Goal: Answer question/provide support

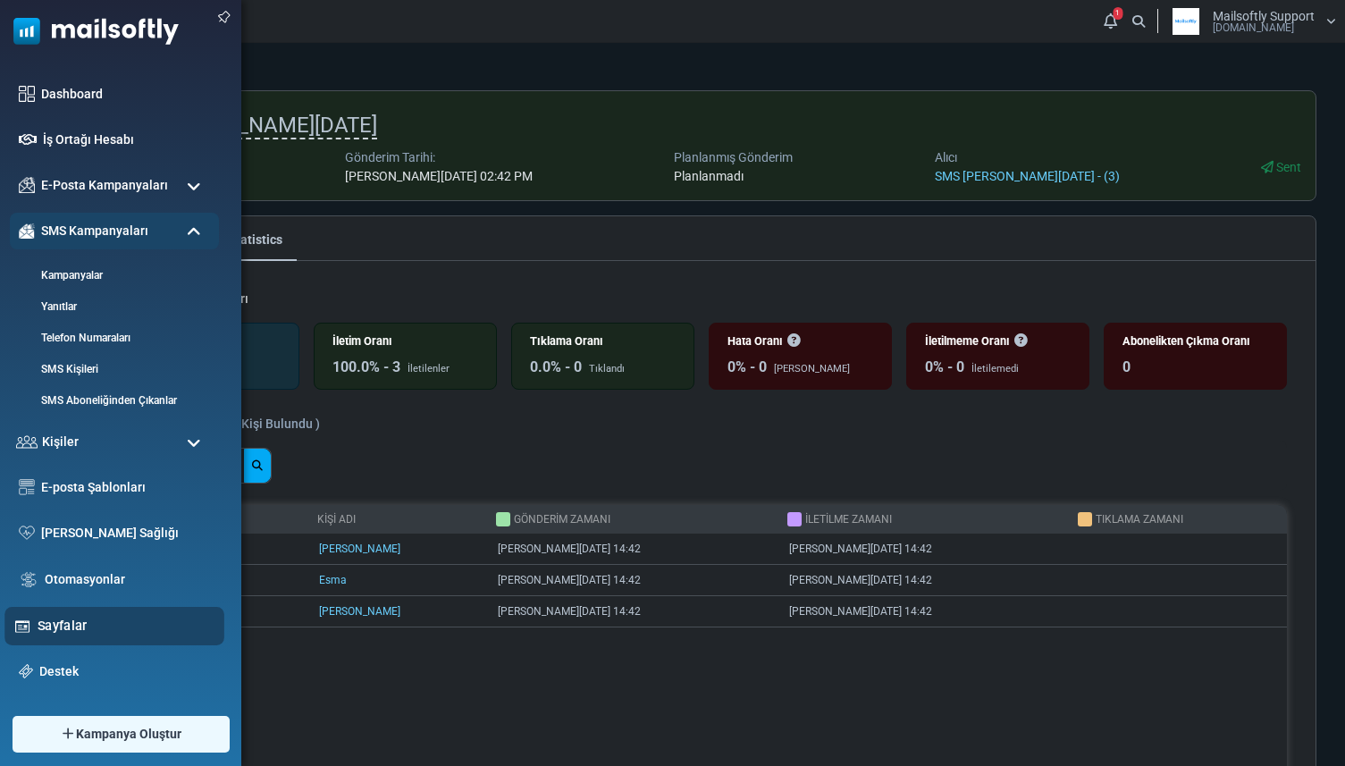
scroll to position [86, 0]
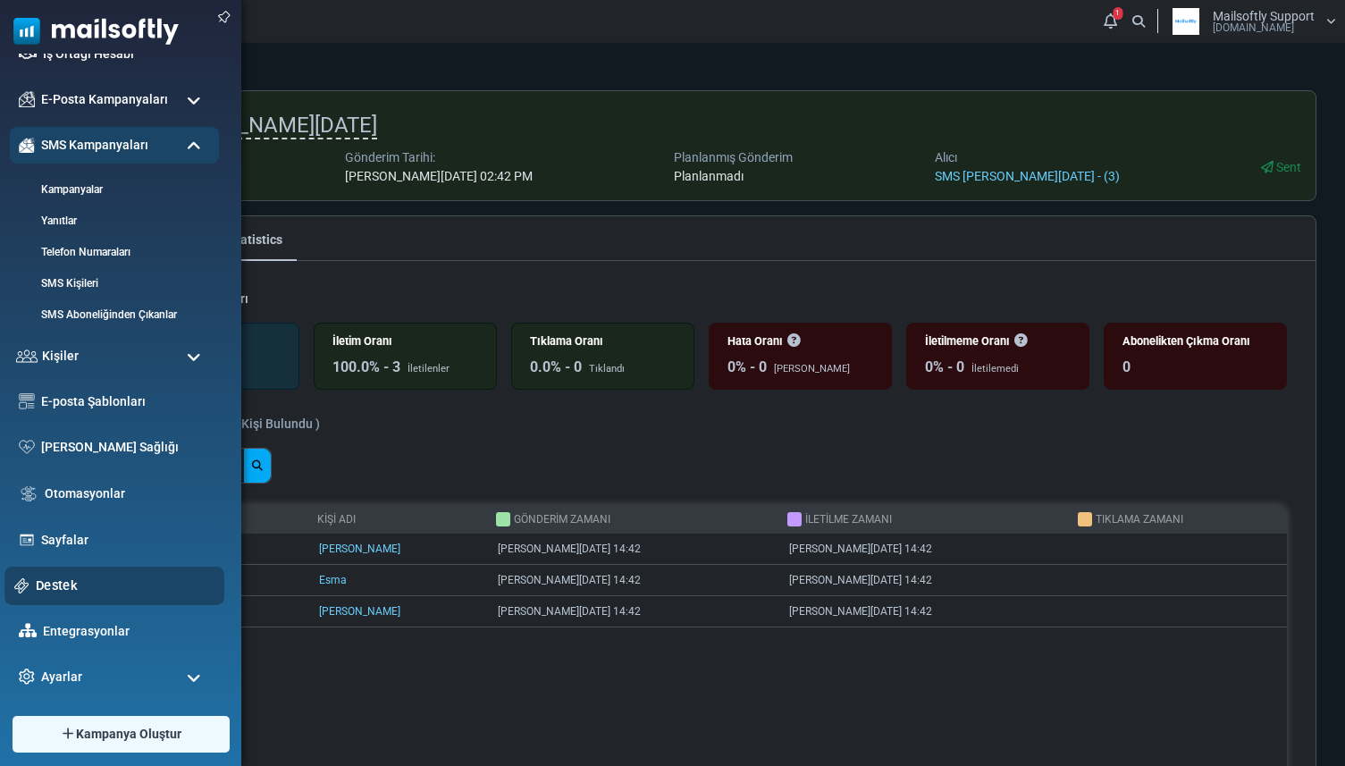
click at [64, 586] on link "Destek" at bounding box center [125, 586] width 179 height 20
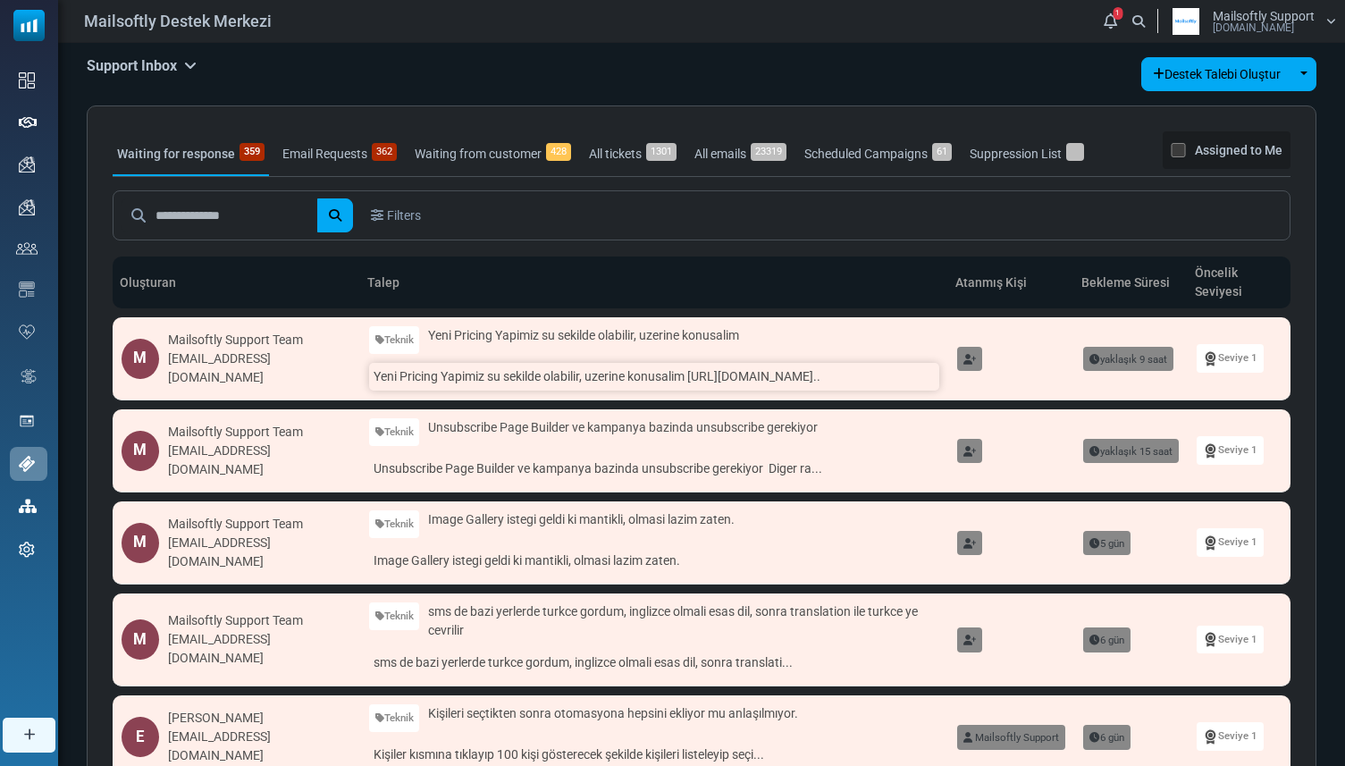
click at [515, 378] on link "Yeni Pricing Yapimiz su sekilde olabilir, uzerine konusalim https://docs.goo..." at bounding box center [654, 377] width 571 height 28
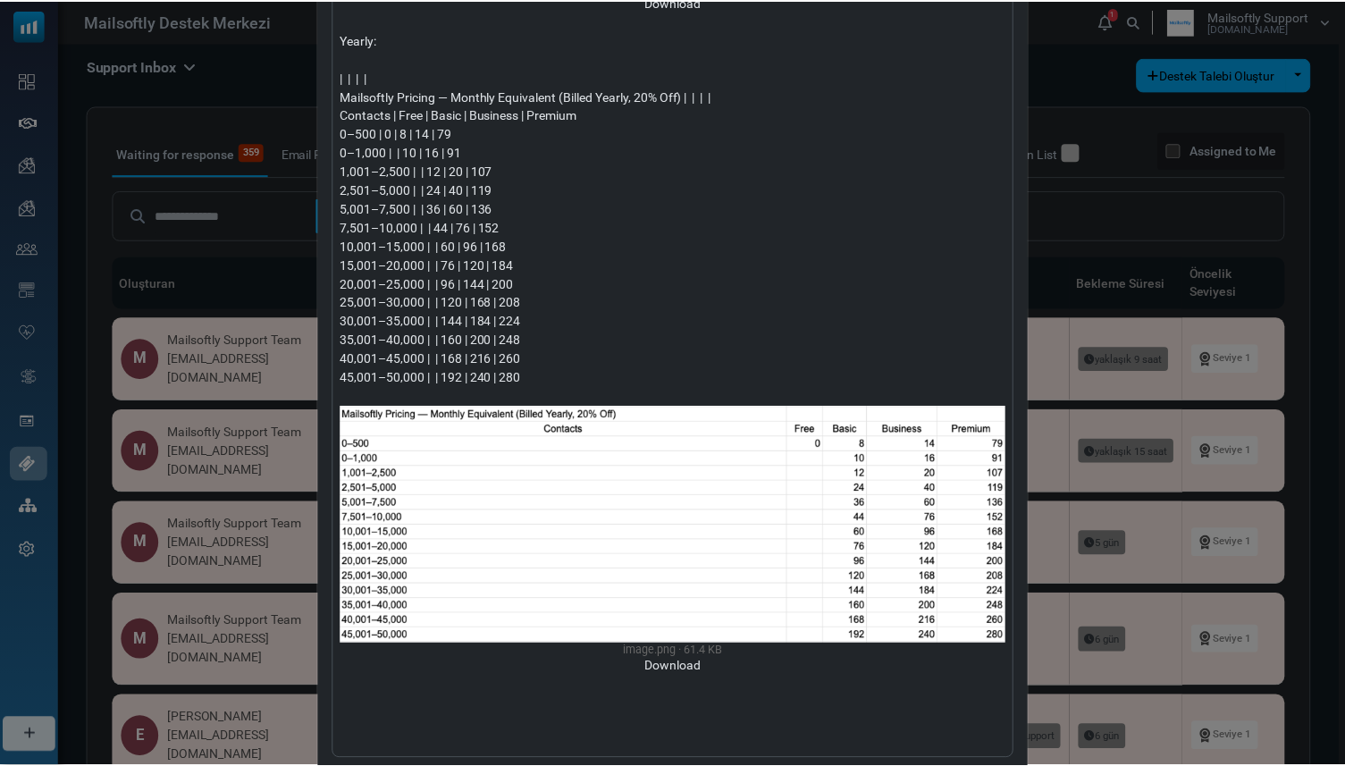
scroll to position [1065, 0]
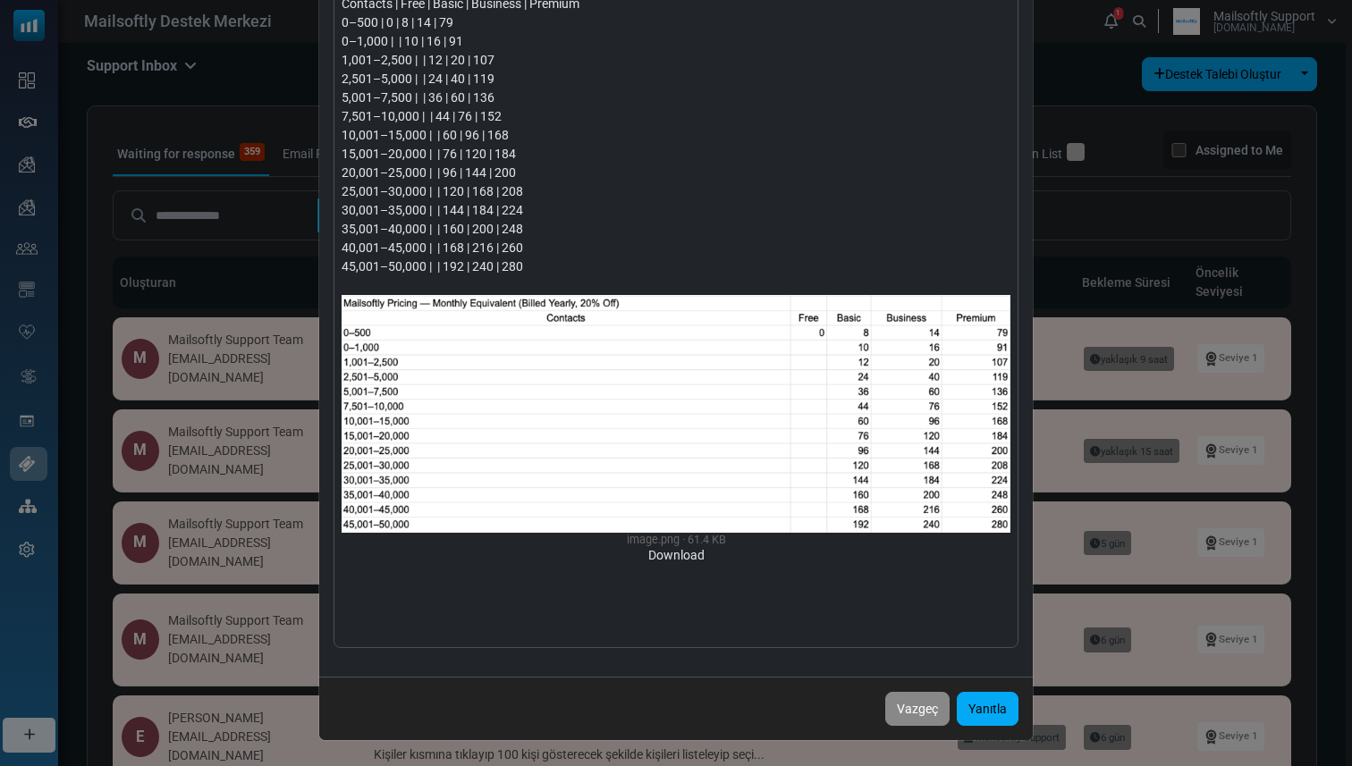
click at [246, 329] on div "Yeni Pricing Yapimiz su sekilde olabilir, uzerine konusalim Kimden : Mailsoftly…" at bounding box center [676, 383] width 1352 height 766
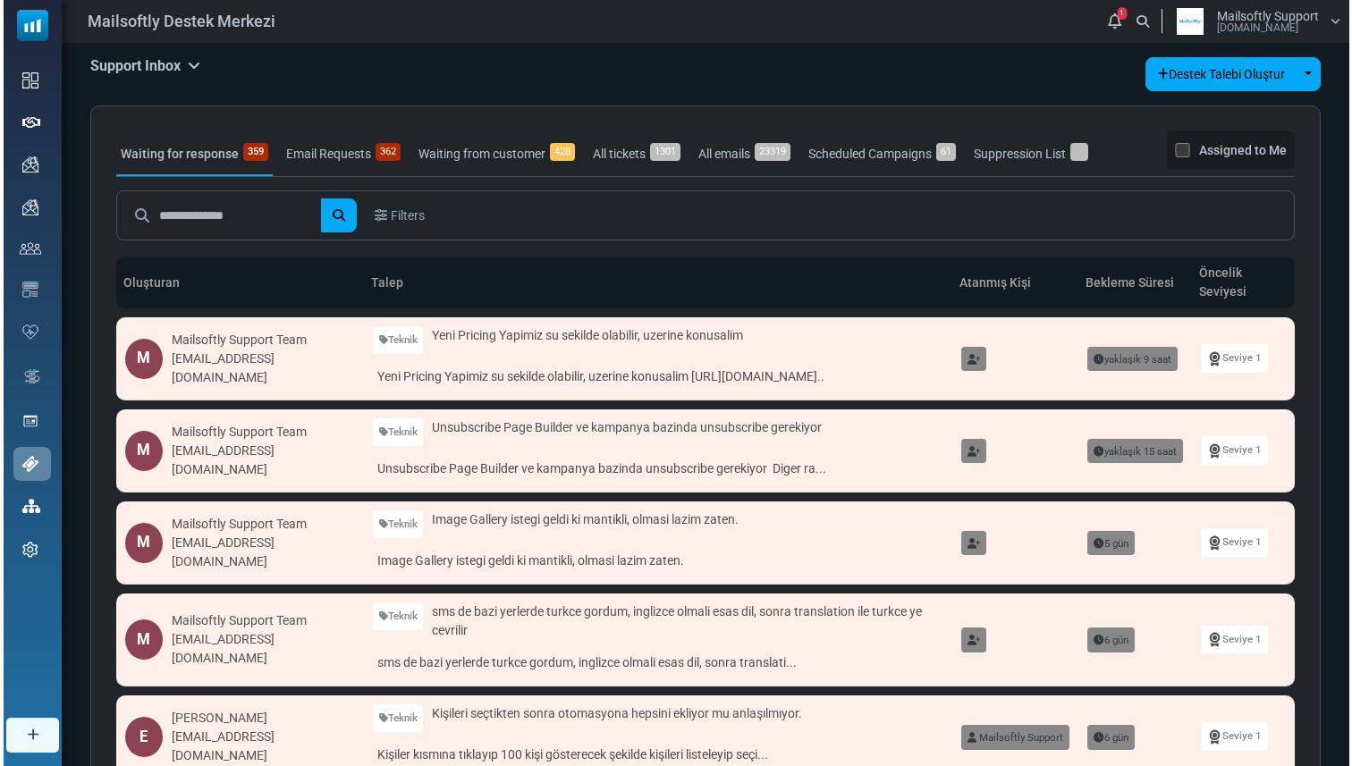
scroll to position [27, 0]
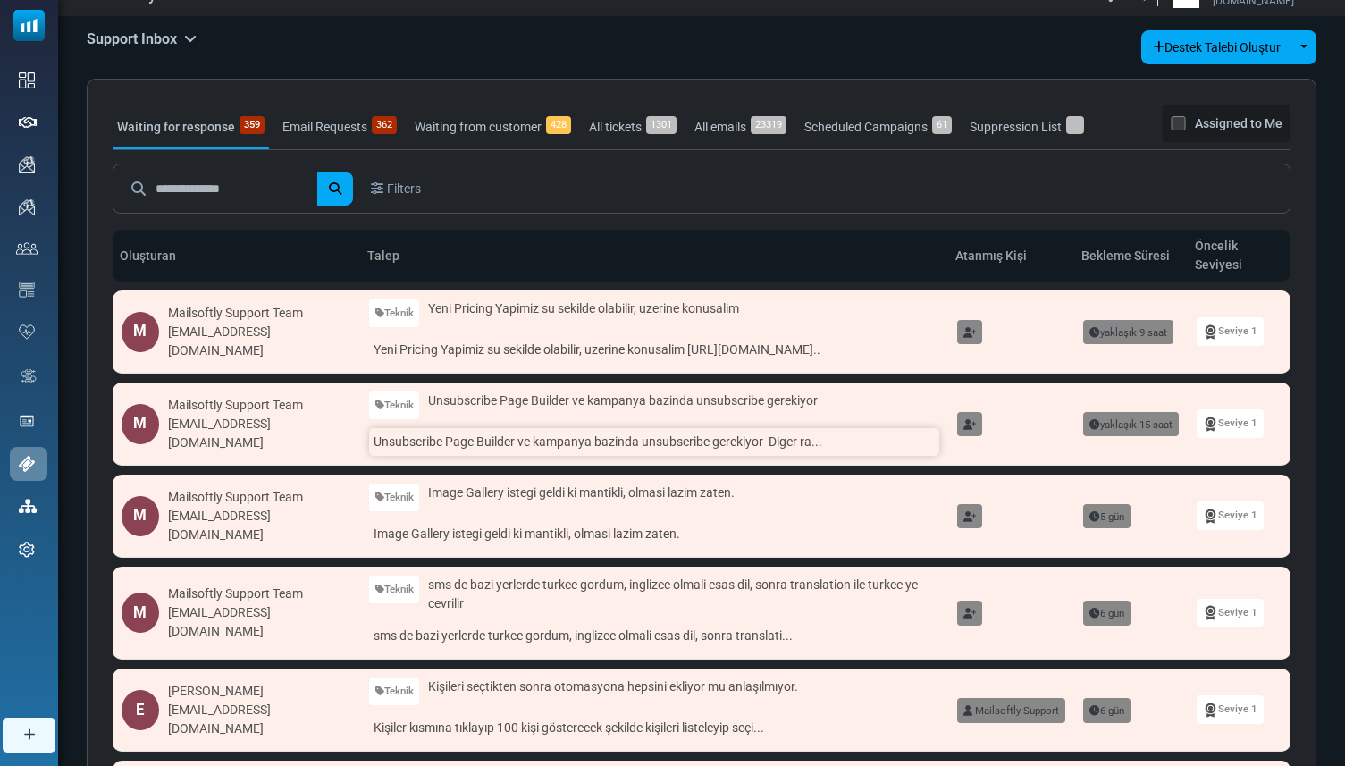
click at [405, 442] on link "Unsubscribe Page Builder ve kampanya bazinda unsubscribe gerekiyor Diger ra..." at bounding box center [654, 442] width 571 height 28
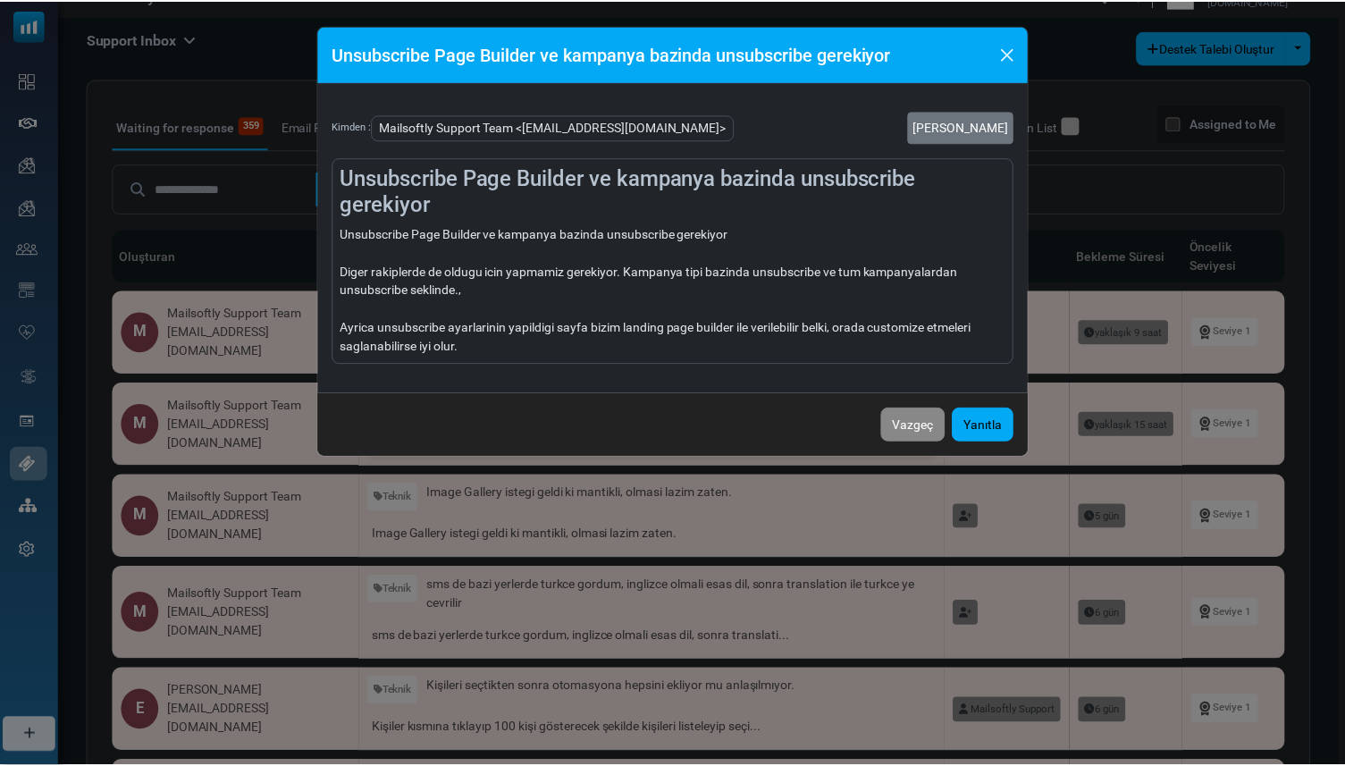
scroll to position [0, 0]
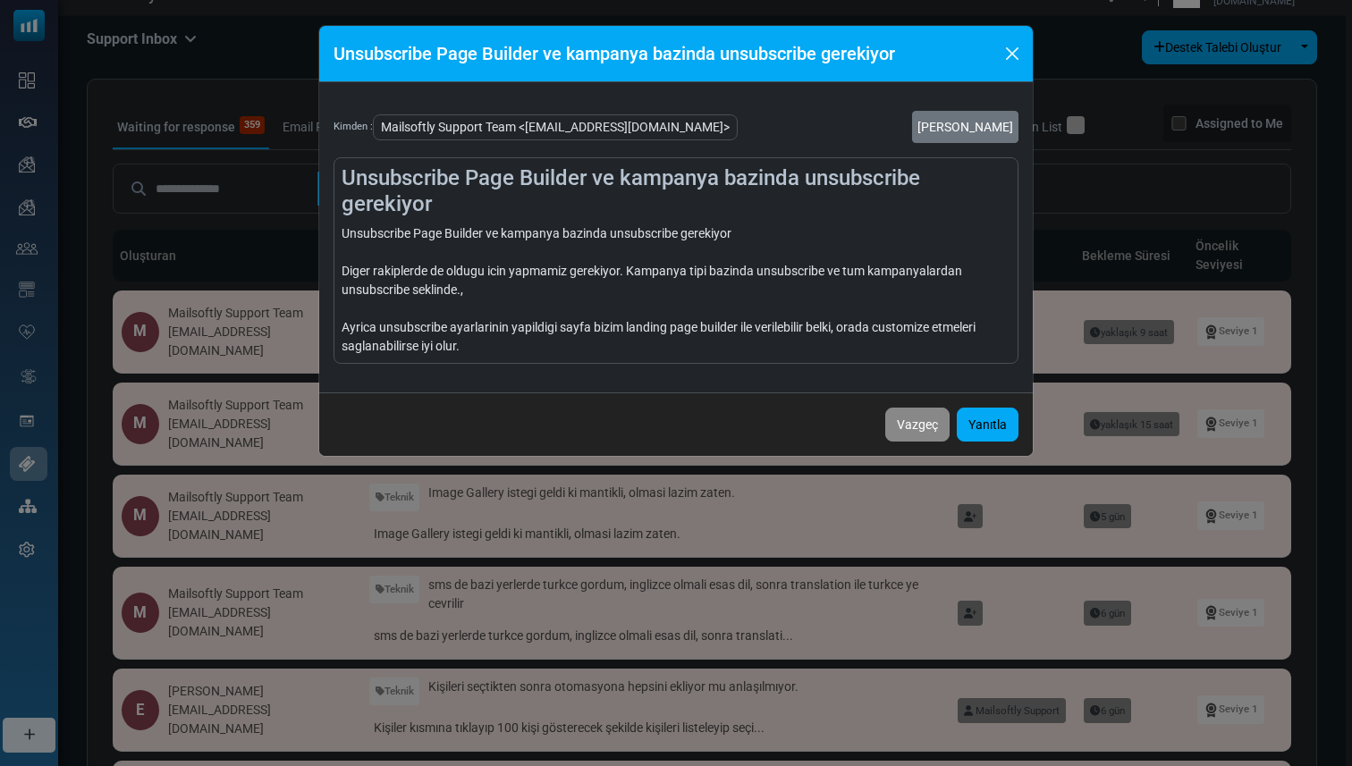
click at [473, 328] on div "Unsubscribe Page Builder ve kampanya bazinda unsubscribe gerekiyor Diger rakipl…" at bounding box center [675, 289] width 669 height 131
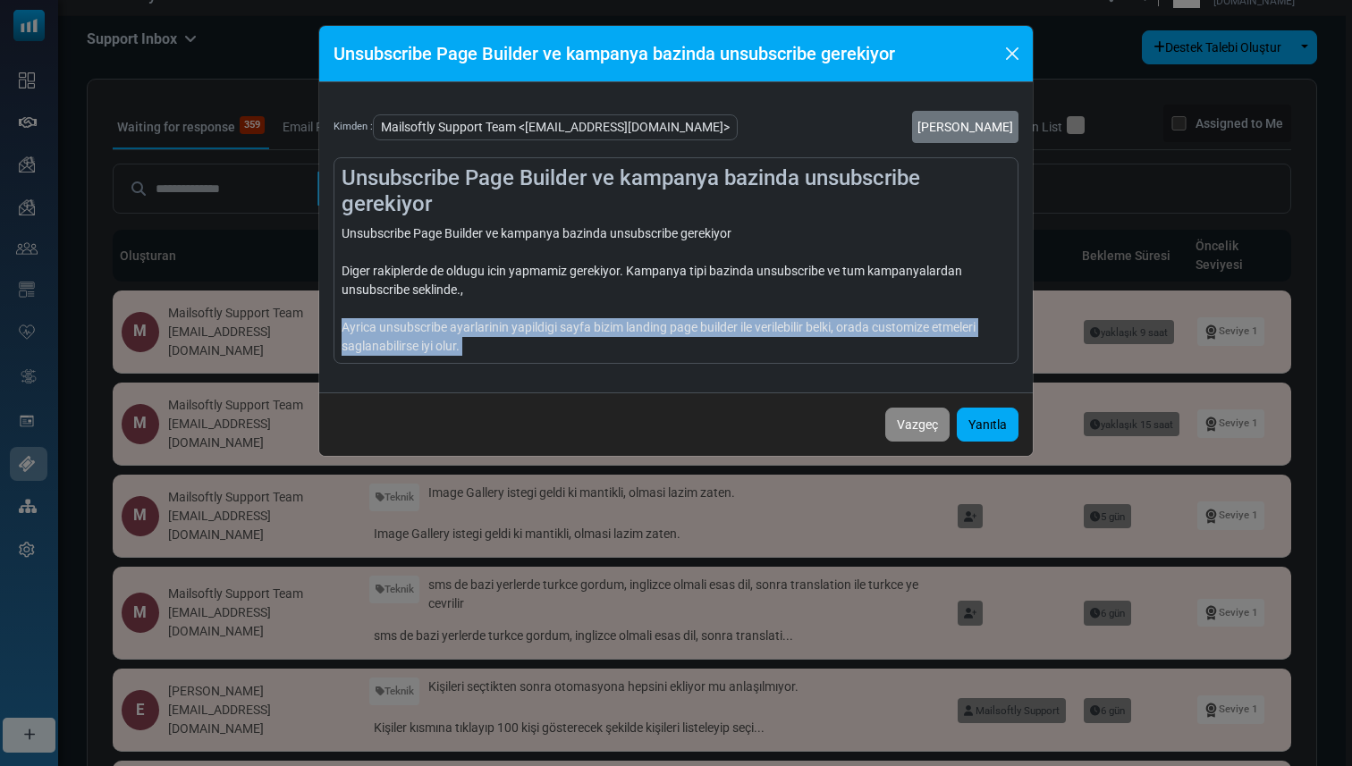
click at [473, 328] on div "Unsubscribe Page Builder ve kampanya bazinda unsubscribe gerekiyor Diger rakipl…" at bounding box center [675, 289] width 669 height 131
click at [498, 338] on div "Unsubscribe Page Builder ve kampanya bazinda unsubscribe gerekiyor Diger rakipl…" at bounding box center [675, 289] width 669 height 131
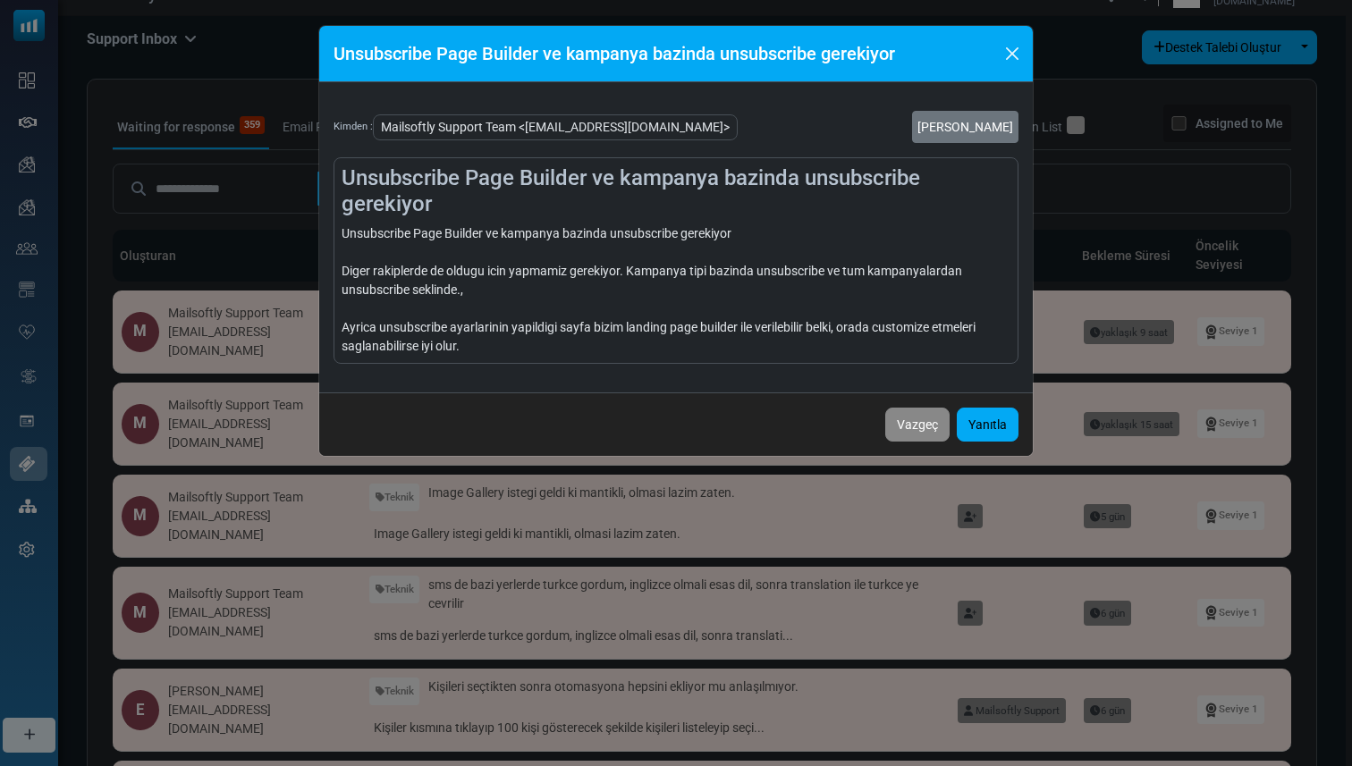
click at [498, 338] on div "Unsubscribe Page Builder ve kampanya bazinda unsubscribe gerekiyor Diger rakipl…" at bounding box center [675, 289] width 669 height 131
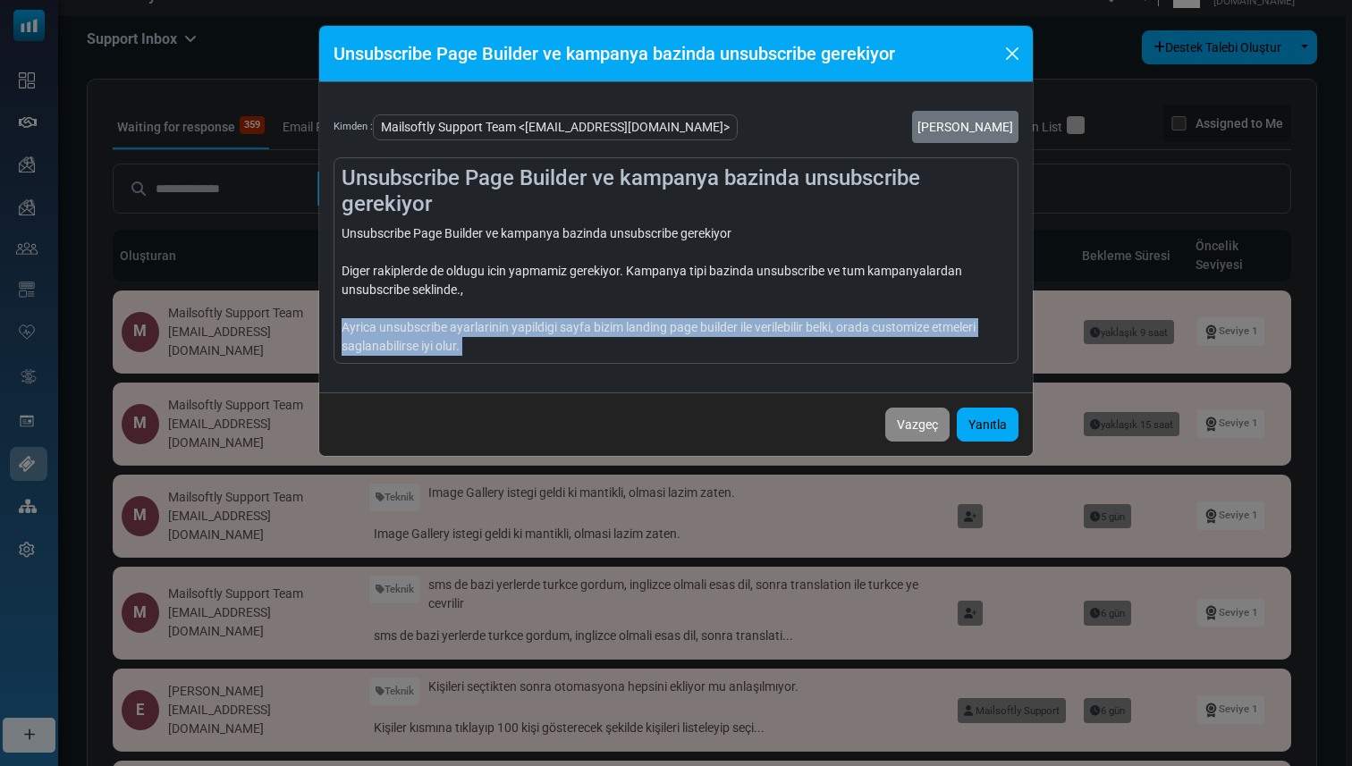
click at [498, 338] on div "Unsubscribe Page Builder ve kampanya bazinda unsubscribe gerekiyor Diger rakipl…" at bounding box center [675, 289] width 669 height 131
click at [497, 338] on div "Unsubscribe Page Builder ve kampanya bazinda unsubscribe gerekiyor Diger rakipl…" at bounding box center [675, 289] width 669 height 131
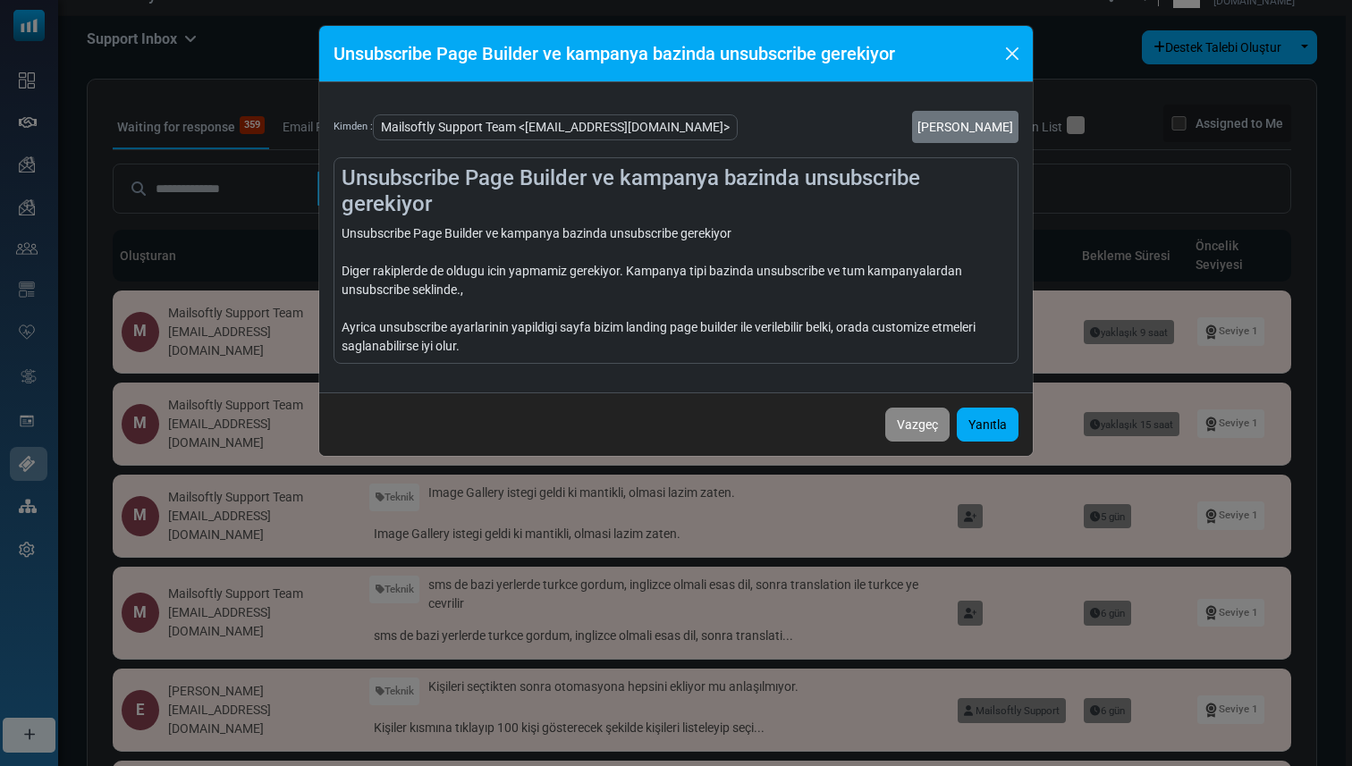
click at [286, 291] on div "Unsubscribe Page Builder ve kampanya bazinda unsubscribe gerekiyor Kimden : Mai…" at bounding box center [676, 383] width 1352 height 766
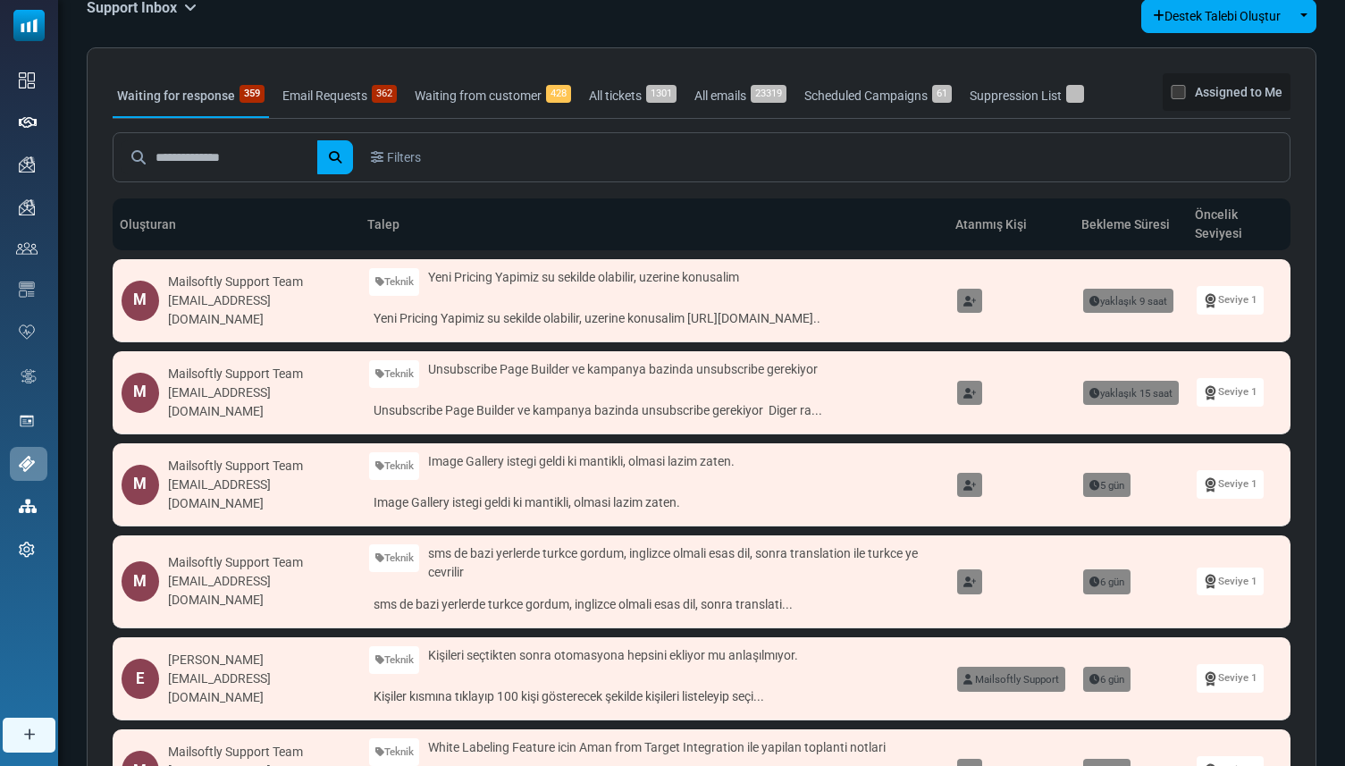
scroll to position [71, 0]
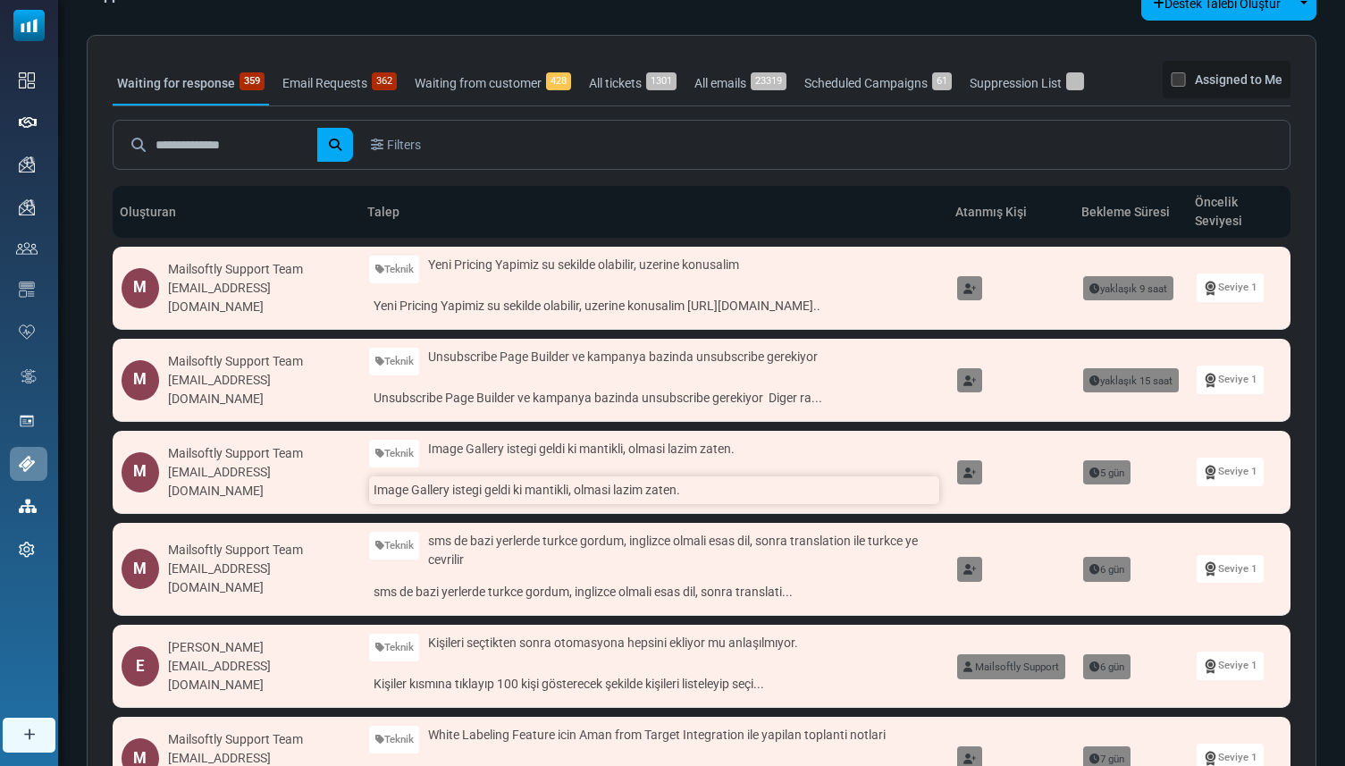
click at [403, 493] on link "Image Gallery istegi geldi ki mantikli, olmasi lazim zaten." at bounding box center [654, 490] width 571 height 28
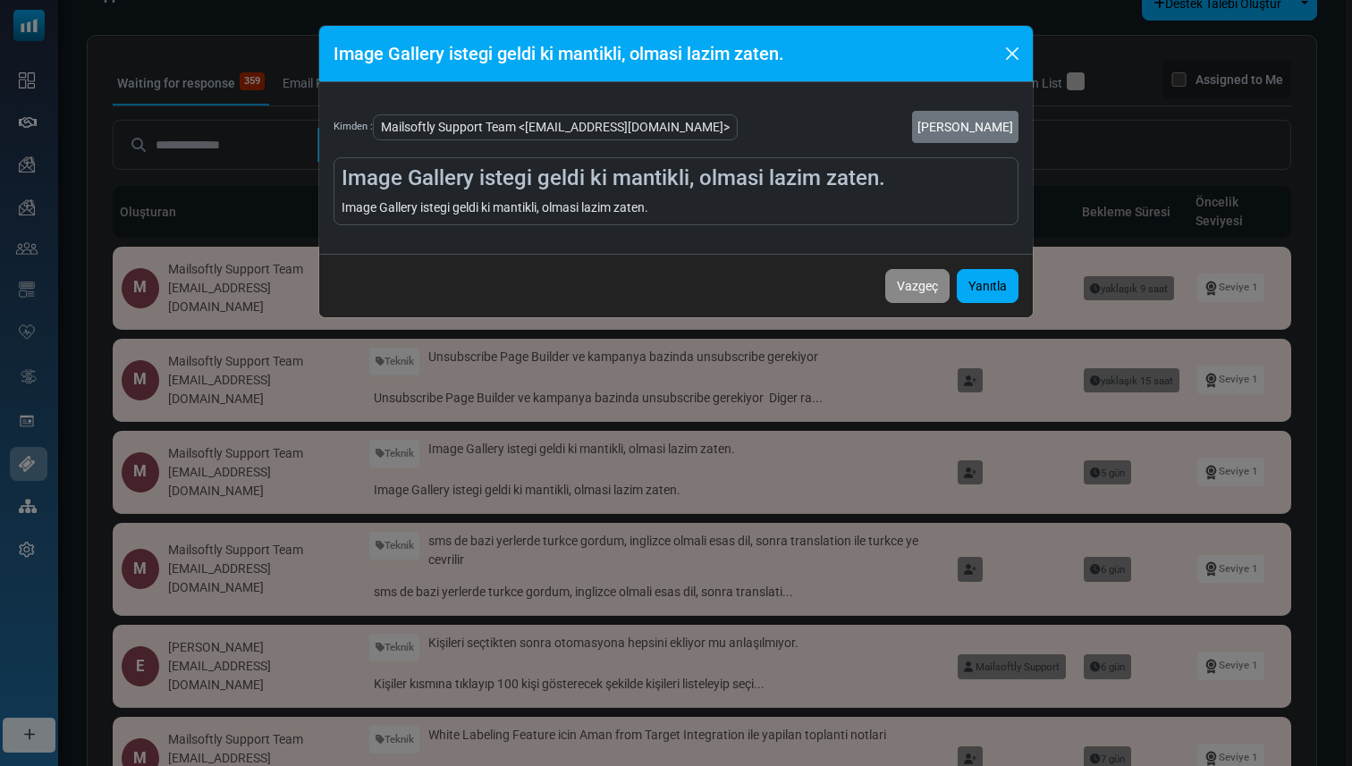
click at [299, 291] on div "Image Gallery istegi geldi ki mantikli, olmasi lazim zaten. Kimden : Mailsoftly…" at bounding box center [676, 383] width 1352 height 766
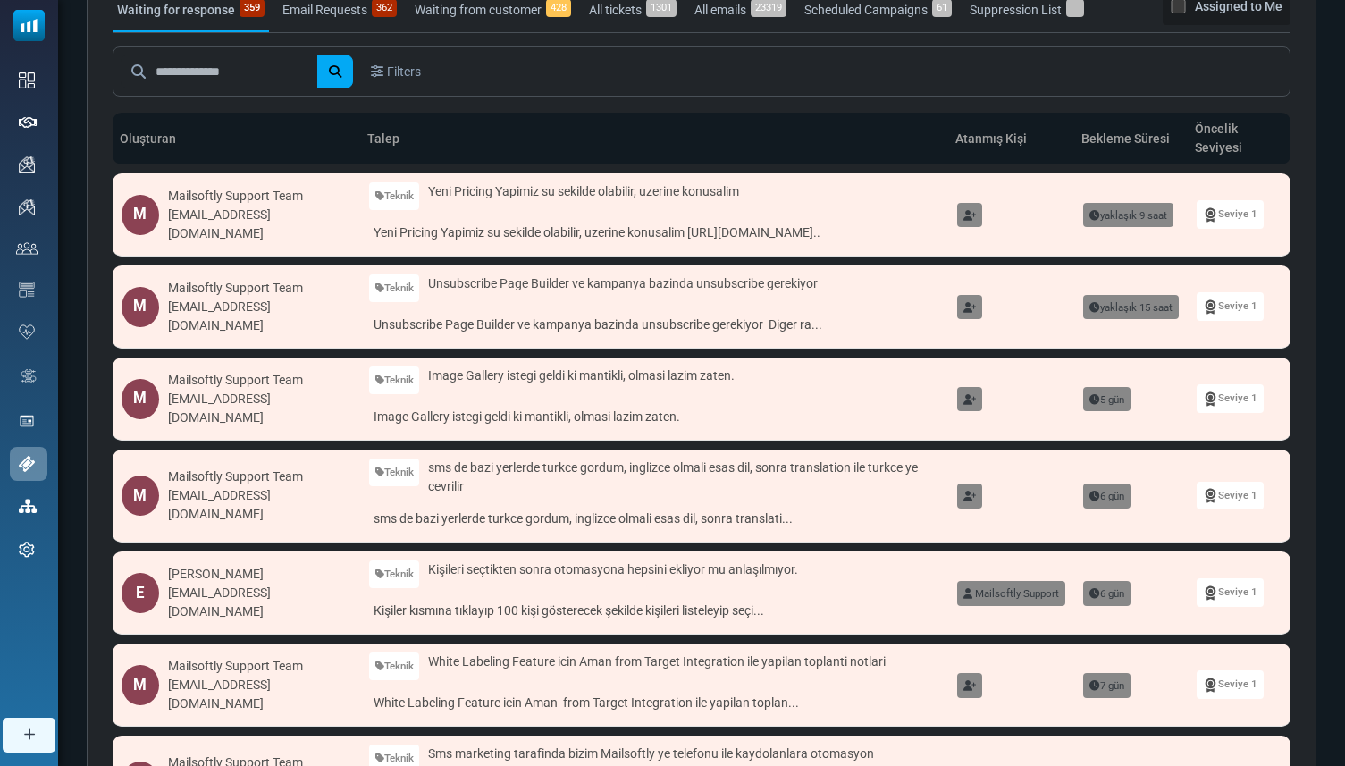
scroll to position [182, 0]
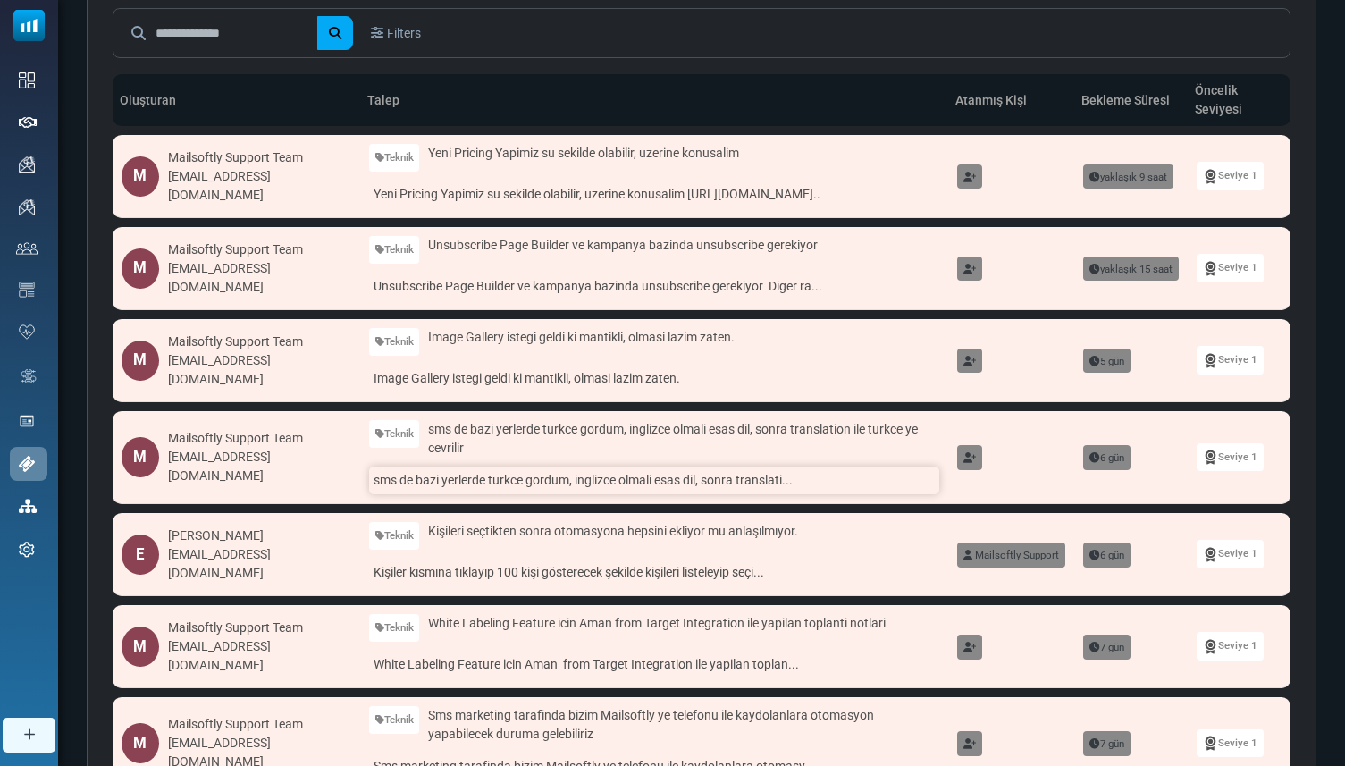
click at [387, 481] on link "sms de bazi yerlerde turkce gordum, inglizce olmali esas dil, sonra translati..." at bounding box center [654, 481] width 571 height 28
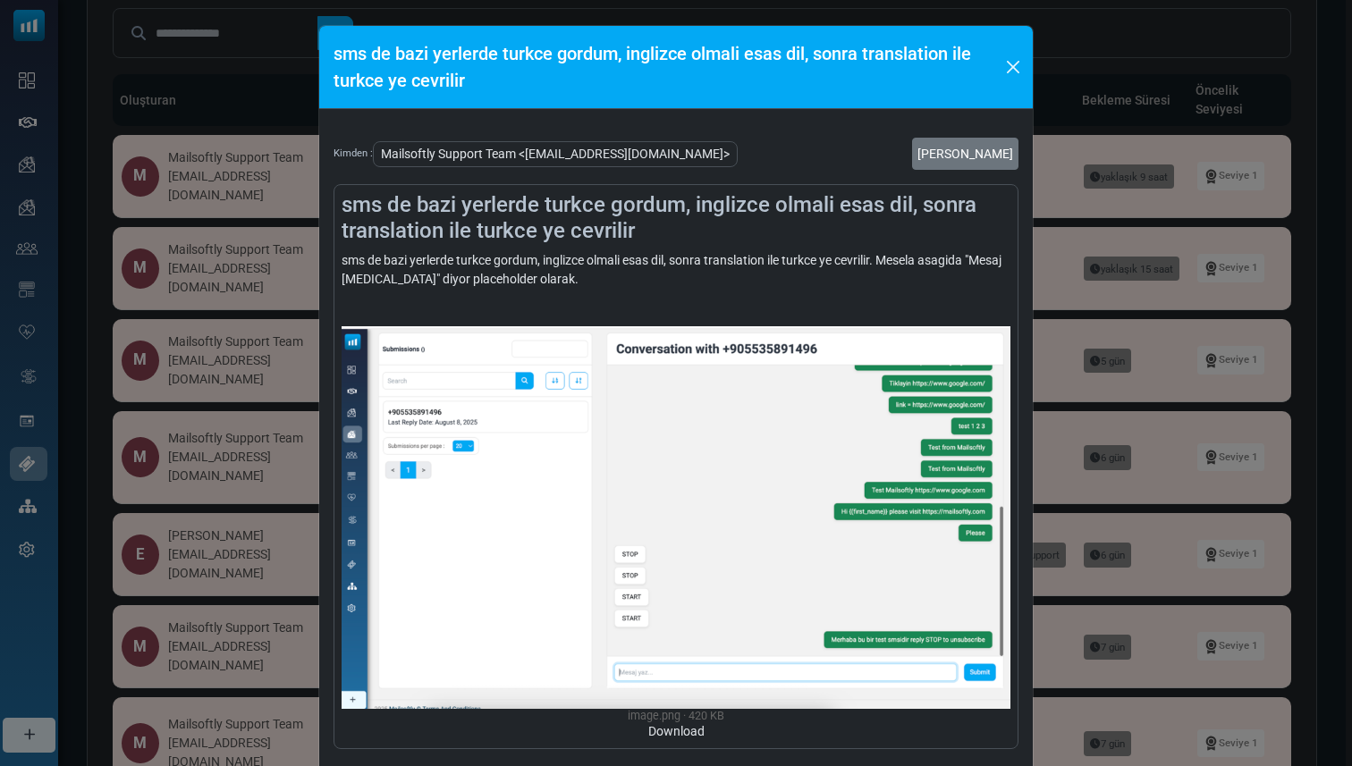
click at [291, 413] on div "sms de bazi yerlerde turkce gordum, inglizce olmali esas dil, sonra translation…" at bounding box center [676, 383] width 1352 height 766
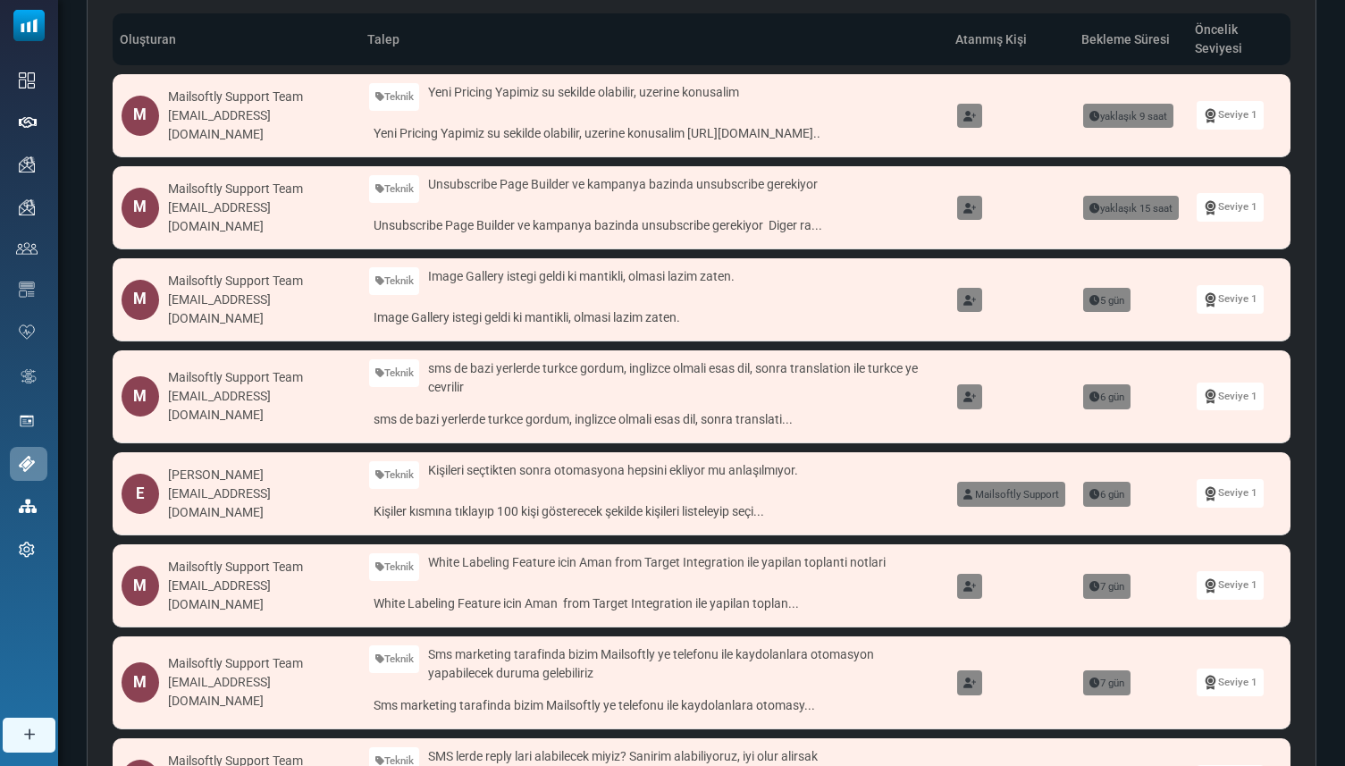
scroll to position [241, 0]
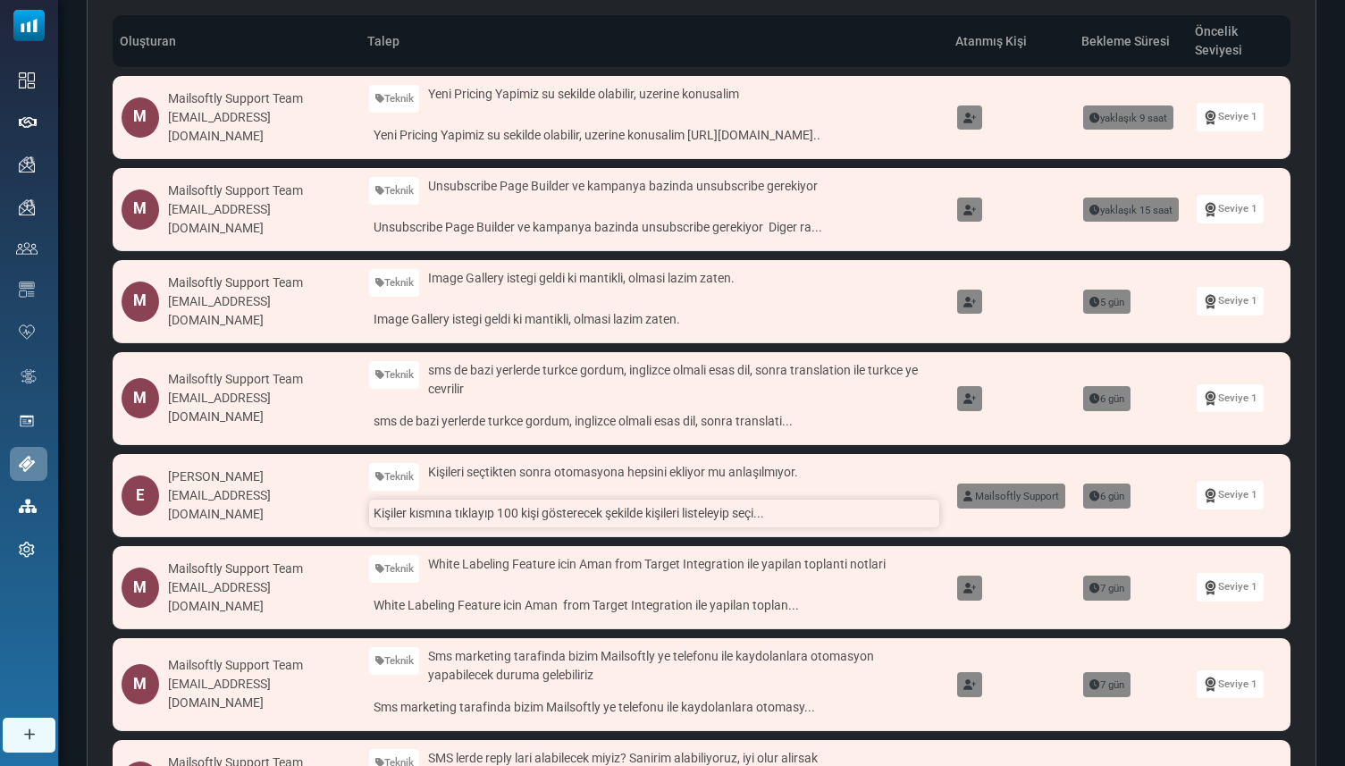
click at [409, 500] on link "Kişiler kısmına tıklayıp 100 kişi gösterecek şekilde kişileri listeleyip seçi..." at bounding box center [654, 514] width 571 height 28
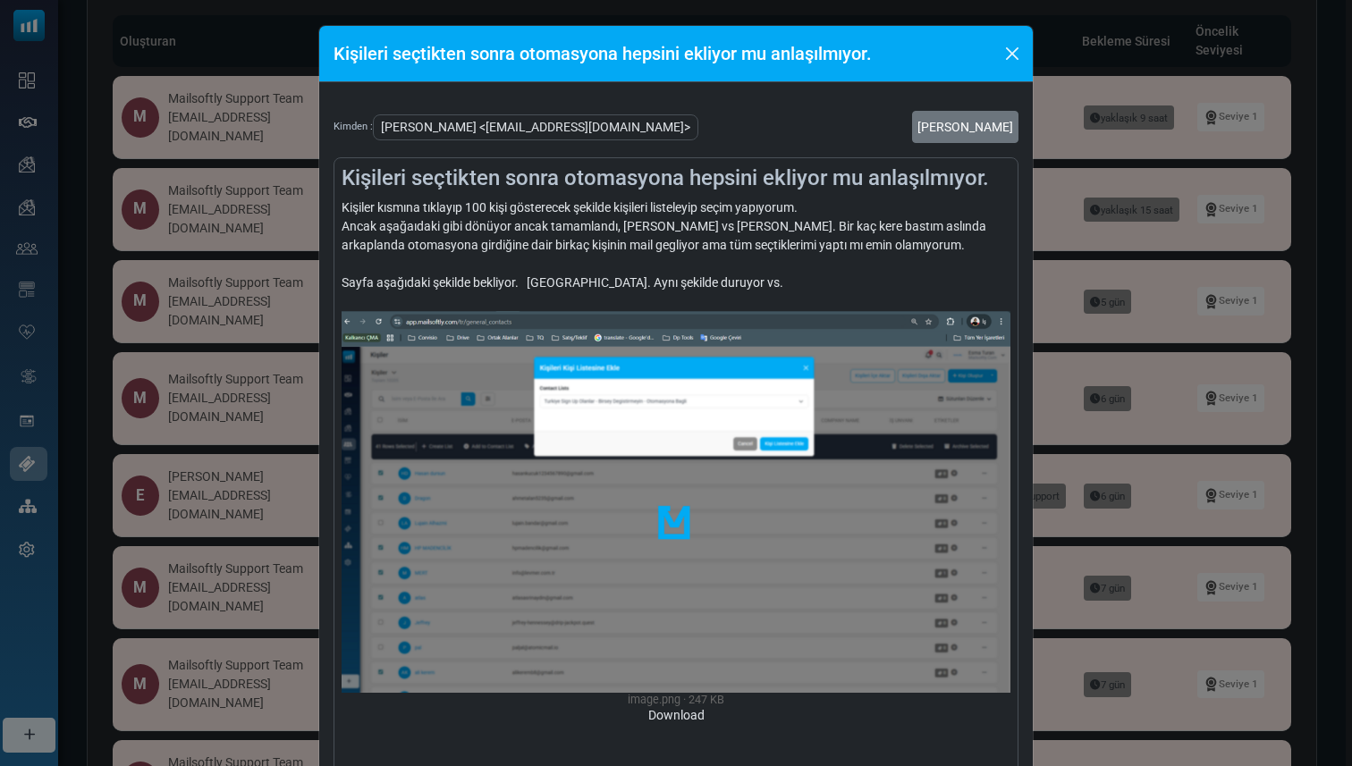
click at [307, 486] on div "Kişileri seçtikten sonra otomasyona hepsini ekliyor mu anlaşılmıyor. Kimden : E…" at bounding box center [676, 383] width 1352 height 766
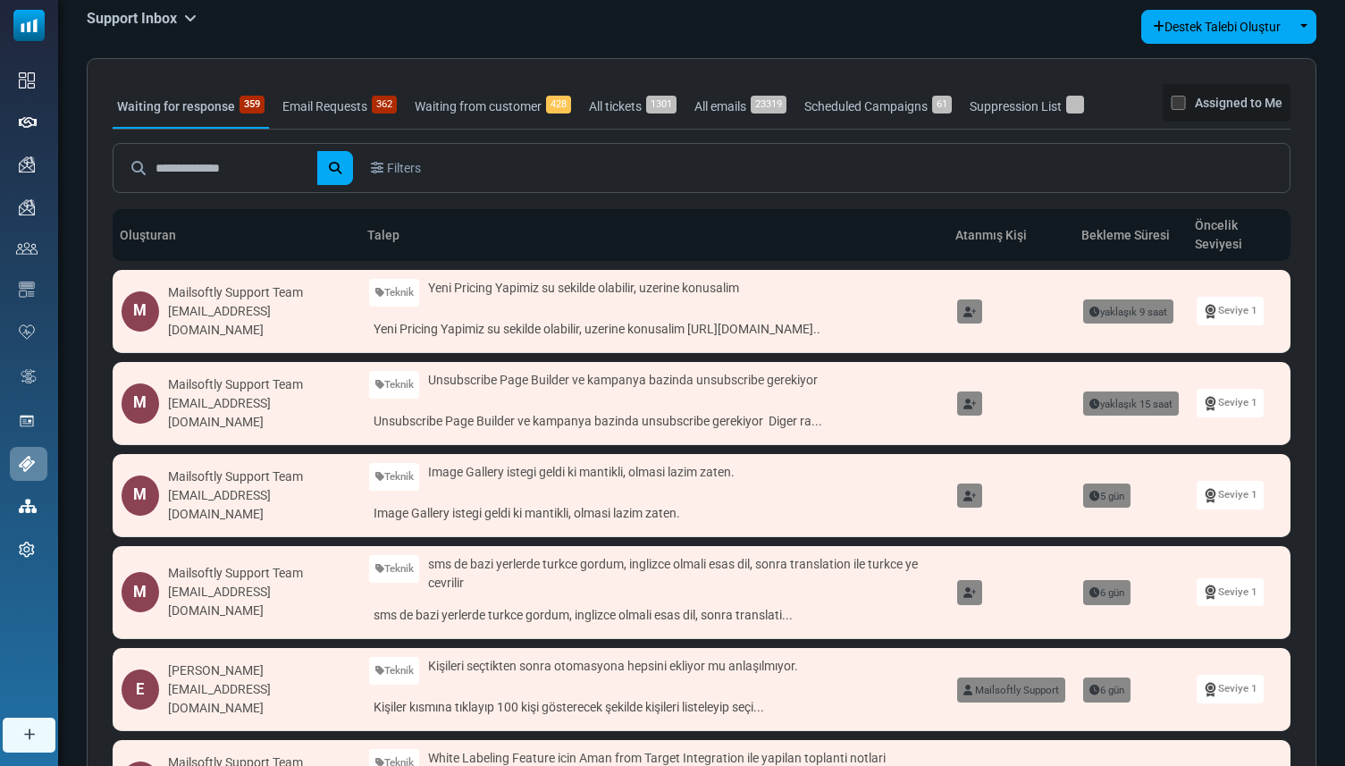
scroll to position [0, 0]
